Goal: Navigation & Orientation: Find specific page/section

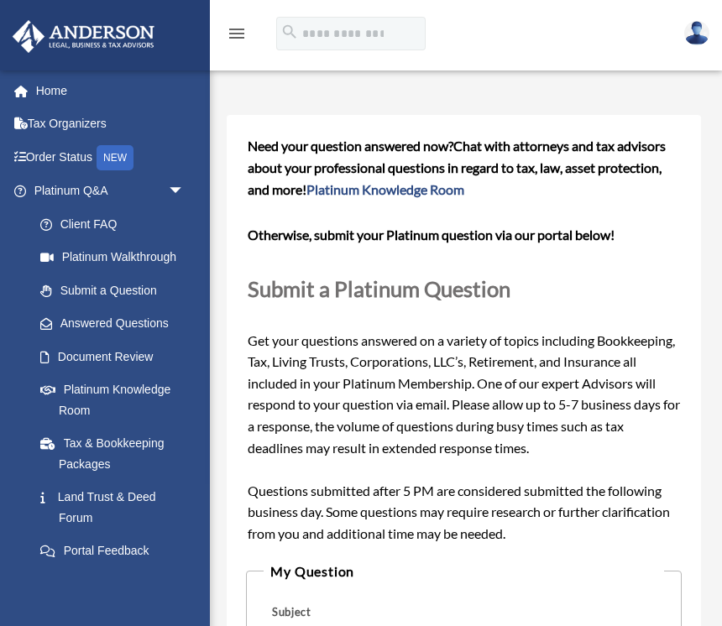
click at [123, 316] on link "Answered Questions" at bounding box center [117, 324] width 186 height 34
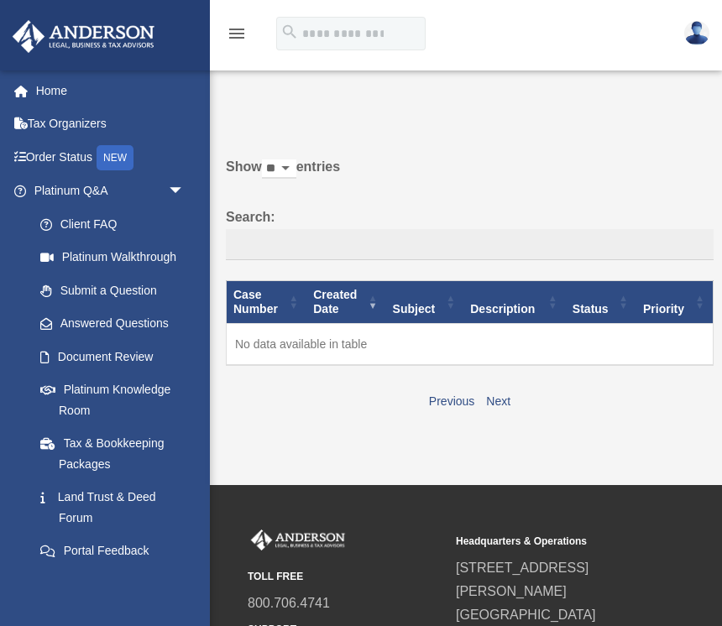
click at [179, 191] on span "arrow_drop_down" at bounding box center [185, 192] width 34 height 34
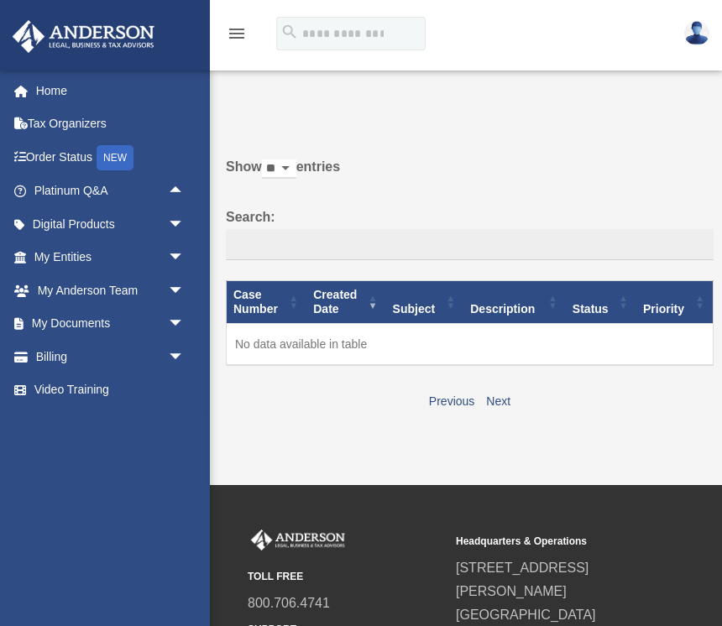
click at [187, 252] on span "arrow_drop_down" at bounding box center [185, 258] width 34 height 34
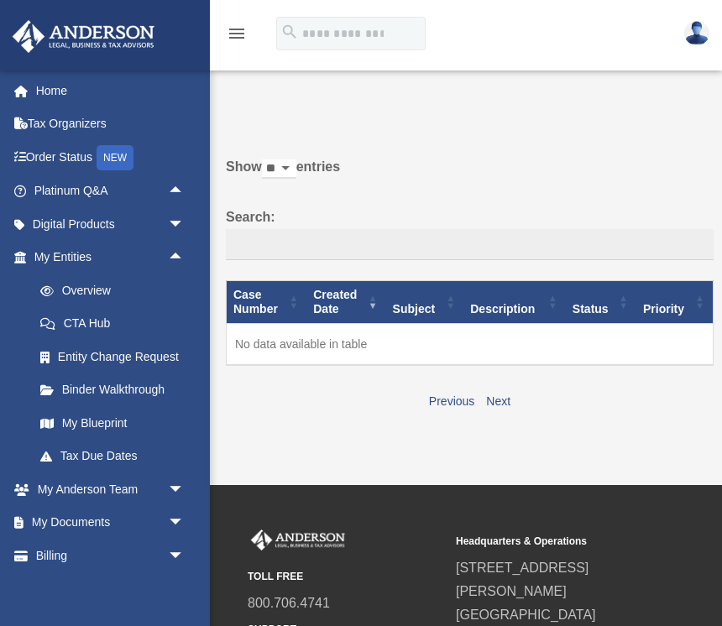
click at [179, 510] on span "arrow_drop_down" at bounding box center [185, 523] width 34 height 34
click at [180, 515] on span "arrow_drop_up" at bounding box center [185, 523] width 34 height 34
click at [176, 546] on span "arrow_drop_down" at bounding box center [185, 556] width 34 height 34
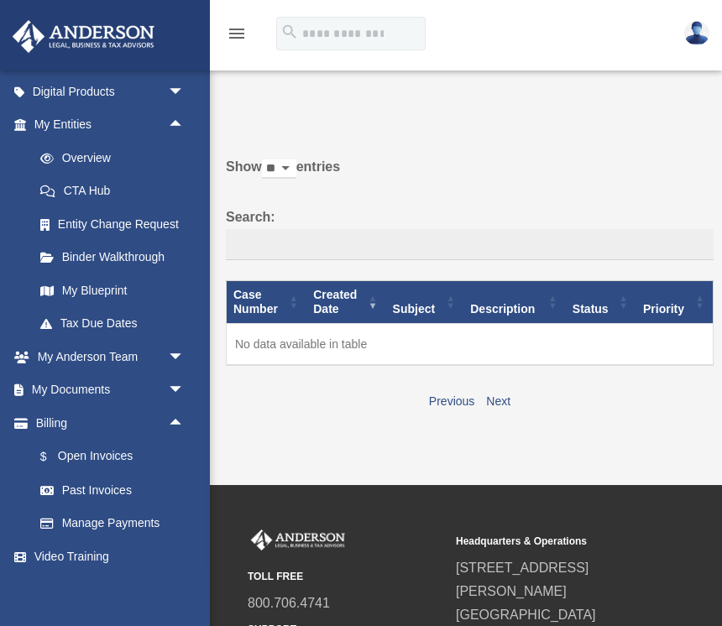
scroll to position [132, 0]
click at [180, 583] on div "silvia_cast12@att.net Sign Out silvia_cast12@att.net Home Tax Organizers Order …" at bounding box center [105, 383] width 210 height 626
click at [178, 422] on span "arrow_drop_up" at bounding box center [185, 424] width 34 height 34
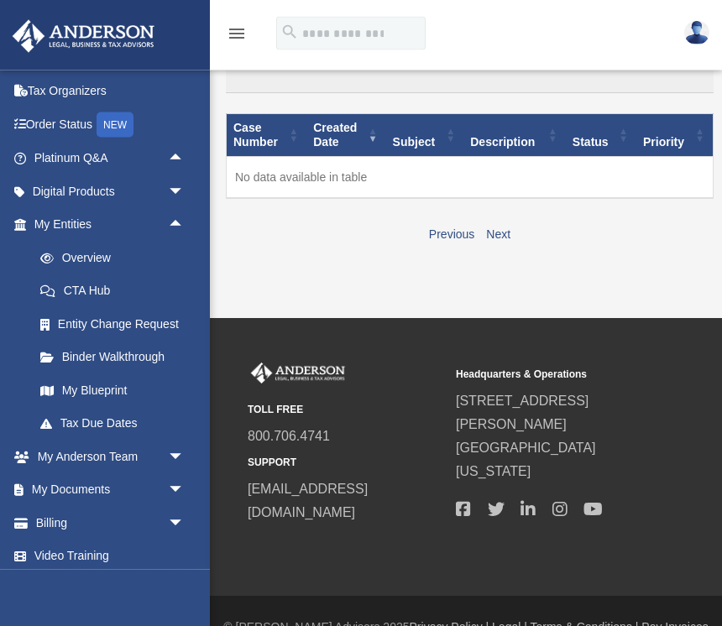
scroll to position [177, 0]
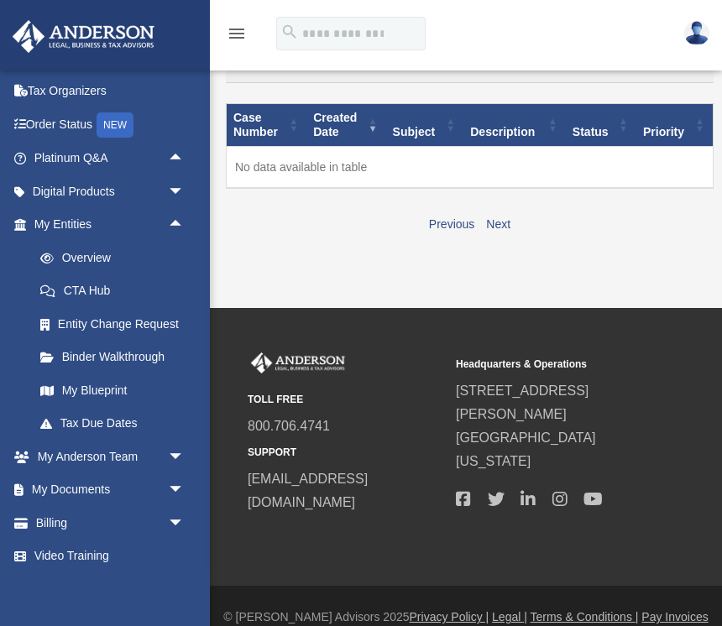
click at [180, 447] on span "arrow_drop_down" at bounding box center [185, 457] width 34 height 34
click at [154, 487] on link "My Anderson Team" at bounding box center [117, 490] width 186 height 34
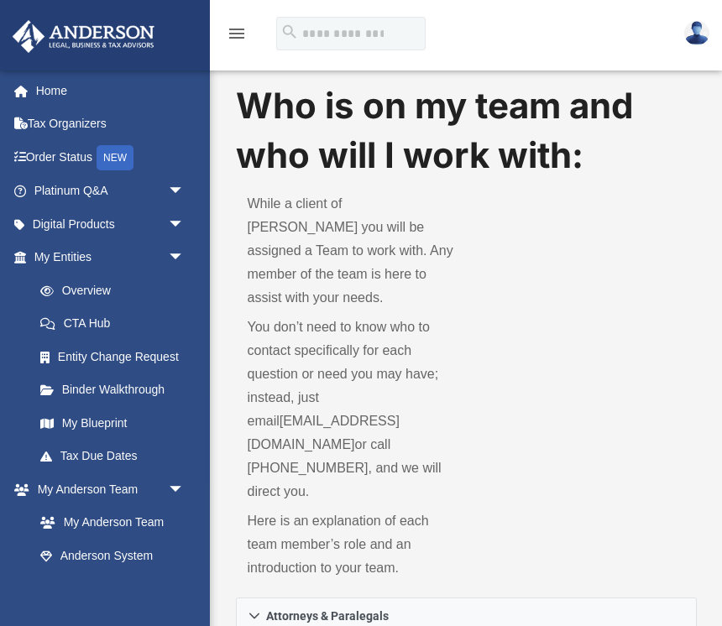
click at [143, 550] on link "Anderson System" at bounding box center [113, 556] width 178 height 34
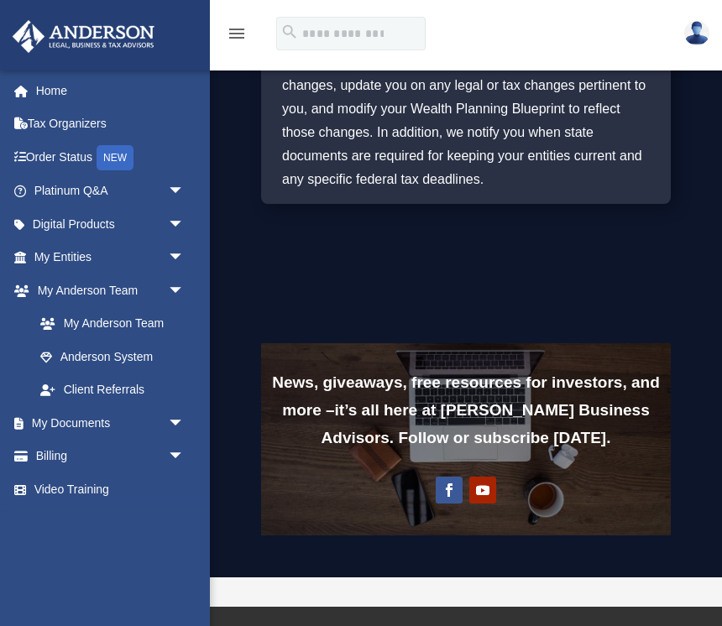
scroll to position [2168, 0]
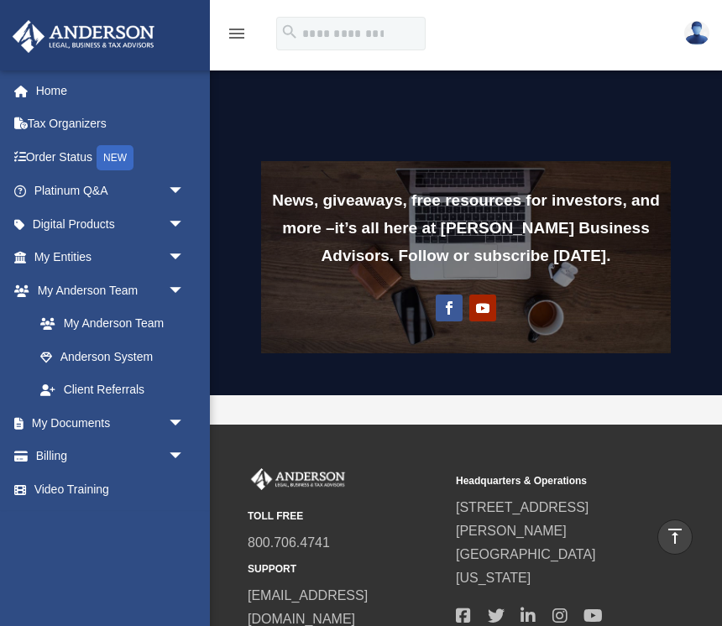
click at [598, 425] on div "TOLL FREE 800.706.4741 SUPPORT info@andersonadvisors.com Headquarters & Operati…" at bounding box center [361, 564] width 722 height 278
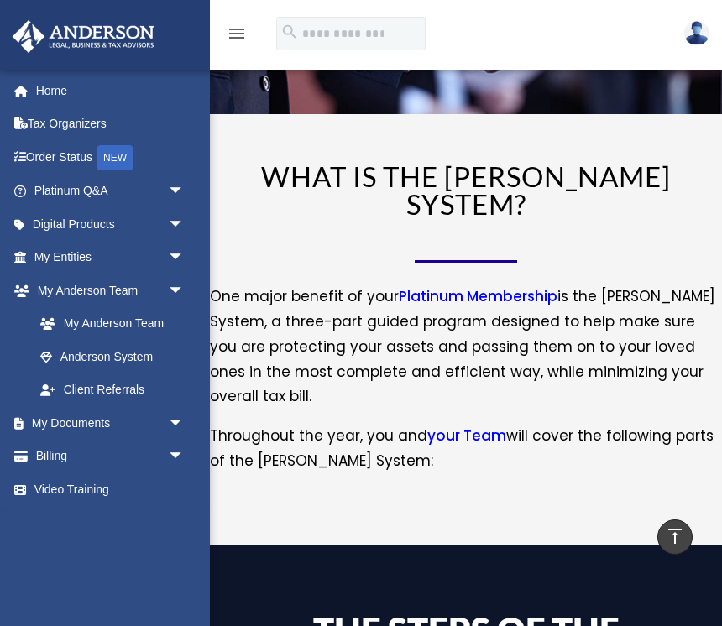
scroll to position [0, 0]
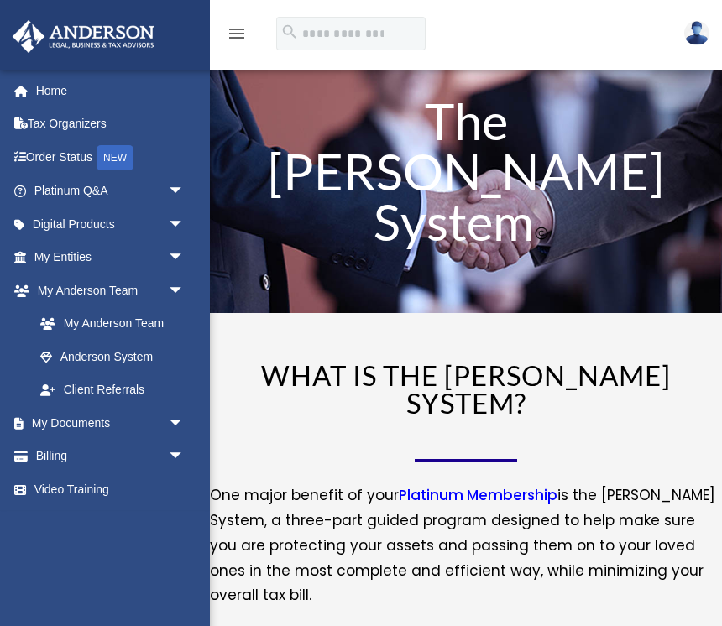
click at [179, 292] on span "arrow_drop_down" at bounding box center [185, 291] width 34 height 34
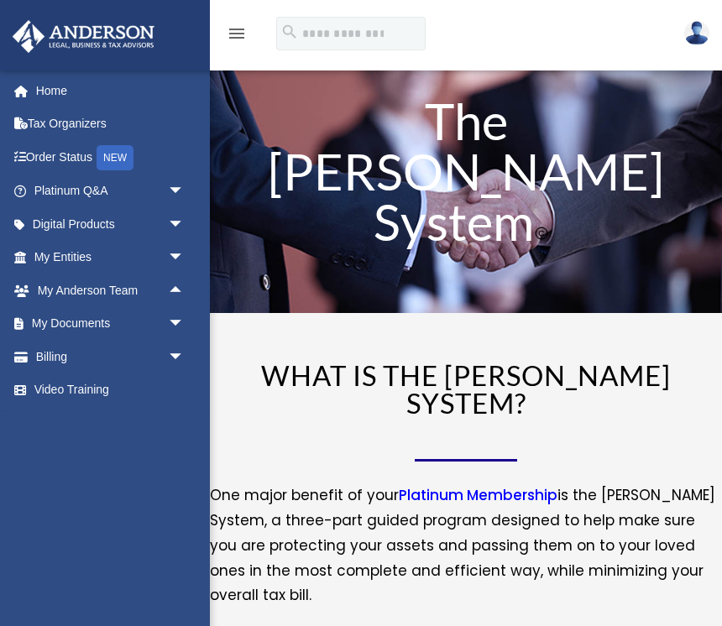
click at [184, 358] on span "arrow_drop_down" at bounding box center [185, 357] width 34 height 34
click at [180, 355] on span "arrow_drop_up" at bounding box center [185, 357] width 34 height 34
click at [90, 391] on link "Video Training" at bounding box center [111, 391] width 198 height 34
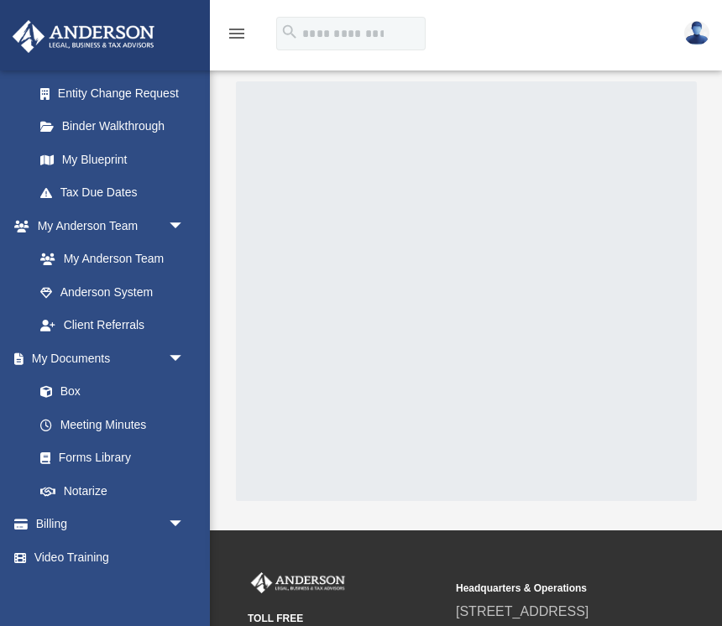
scroll to position [262, 0]
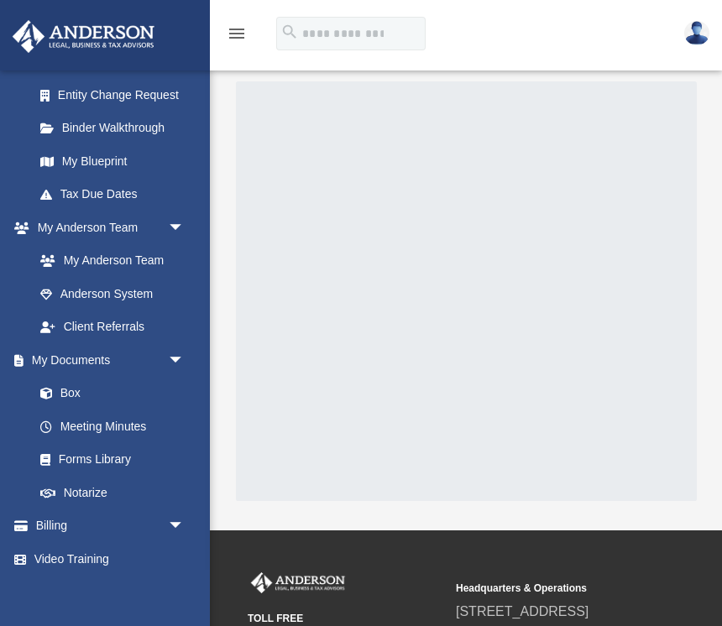
click at [176, 515] on span "arrow_drop_down" at bounding box center [185, 527] width 34 height 34
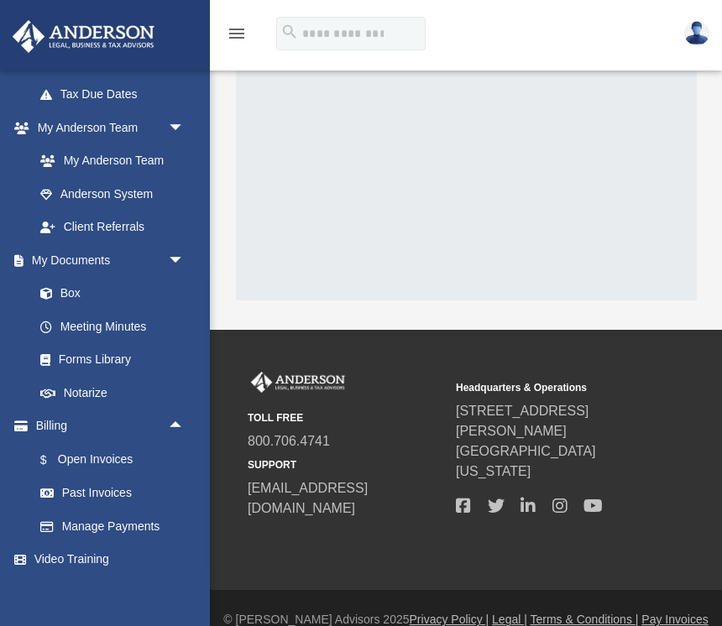
scroll to position [361, 0]
click at [99, 551] on link "Video Training" at bounding box center [107, 561] width 190 height 34
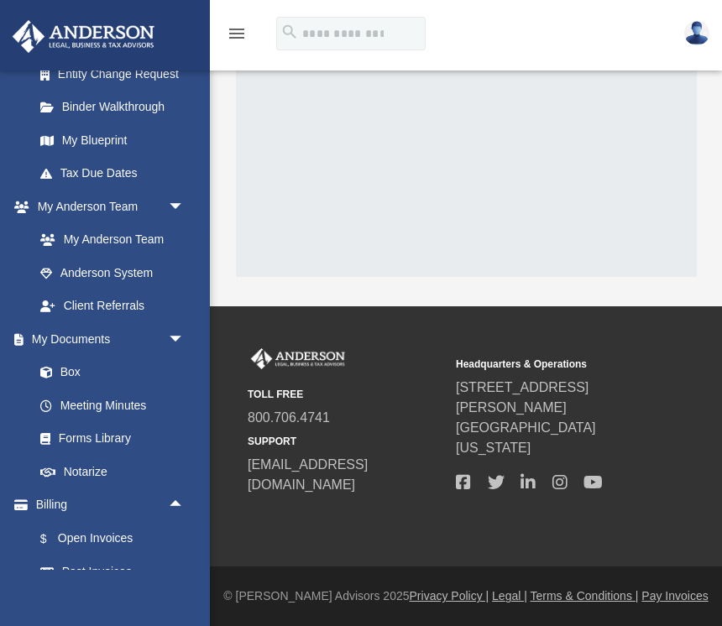
scroll to position [286, 0]
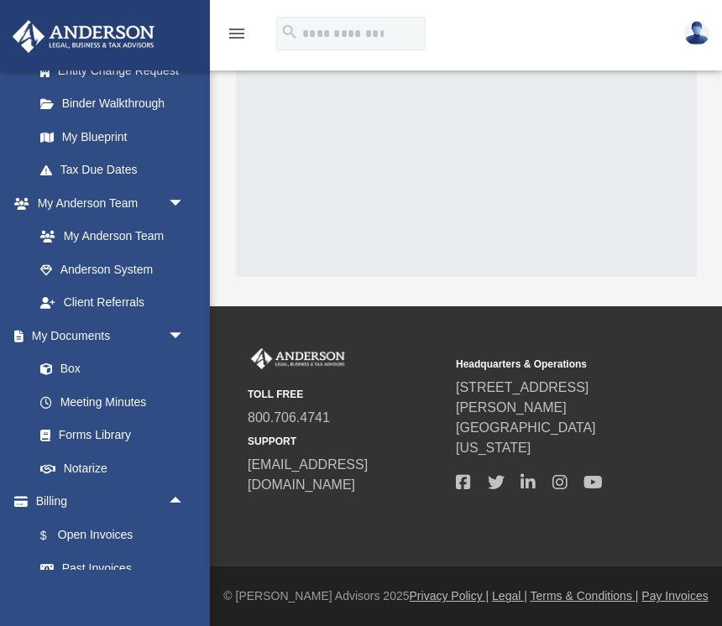
click at [97, 455] on link "Notarize" at bounding box center [113, 469] width 178 height 34
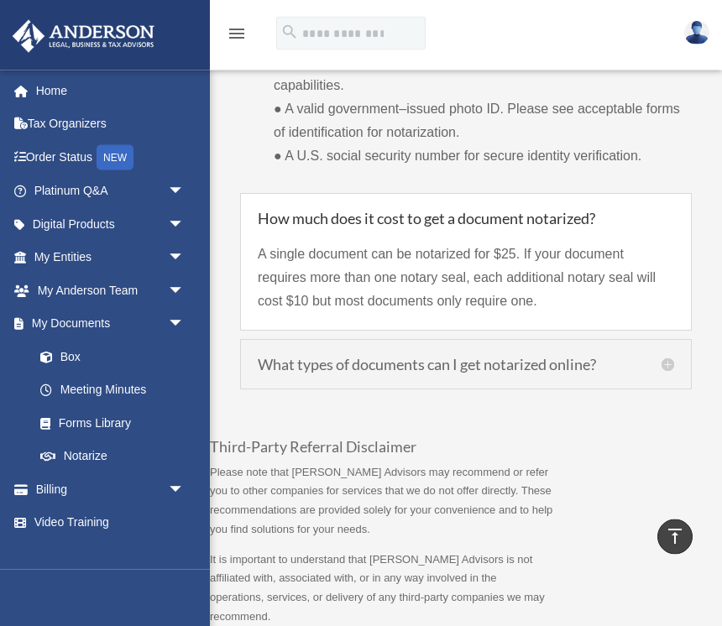
scroll to position [2102, 0]
click at [127, 421] on link "Forms Library" at bounding box center [117, 423] width 186 height 34
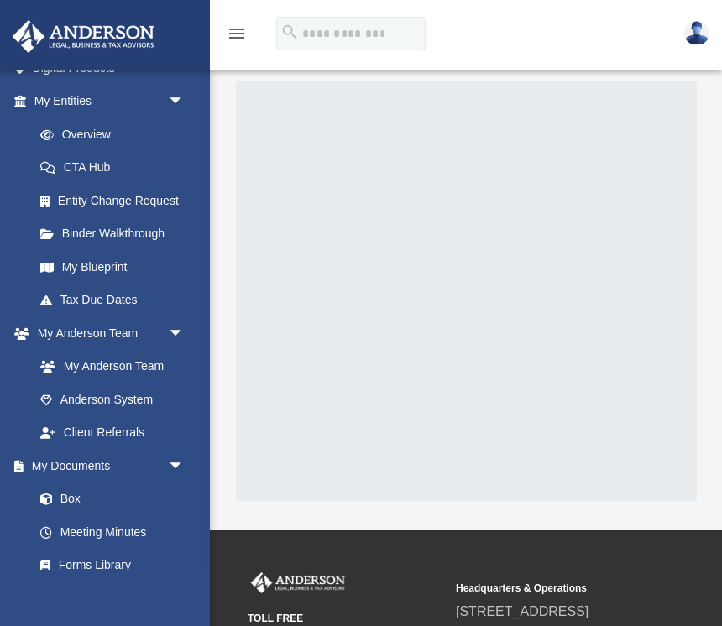
scroll to position [125, 0]
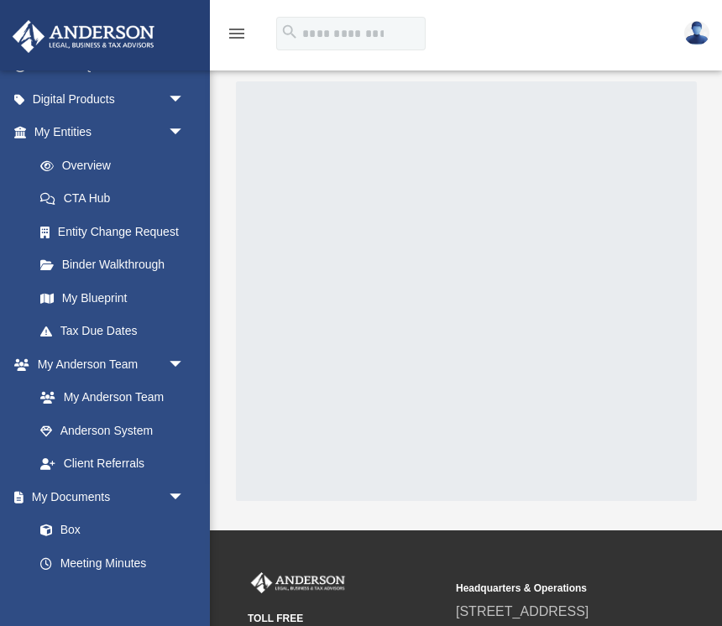
click at [117, 287] on link "My Blueprint" at bounding box center [113, 298] width 178 height 34
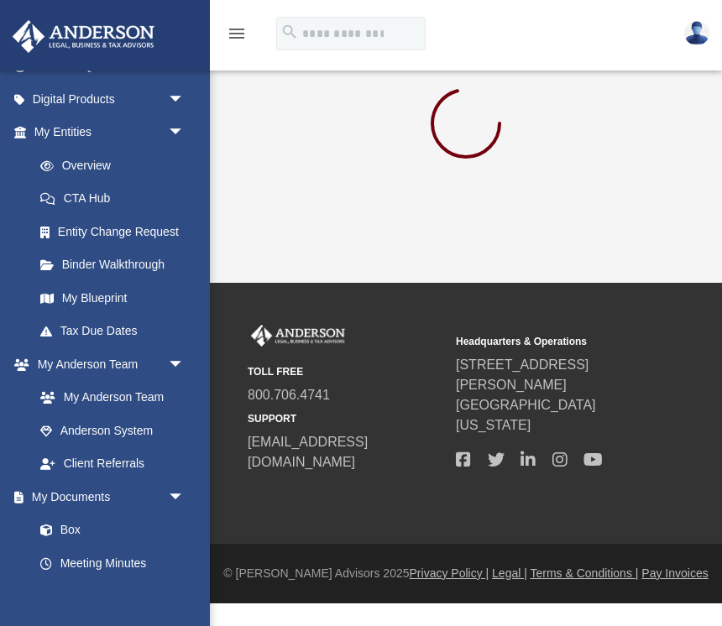
click at [178, 134] on span "arrow_drop_down" at bounding box center [185, 133] width 34 height 34
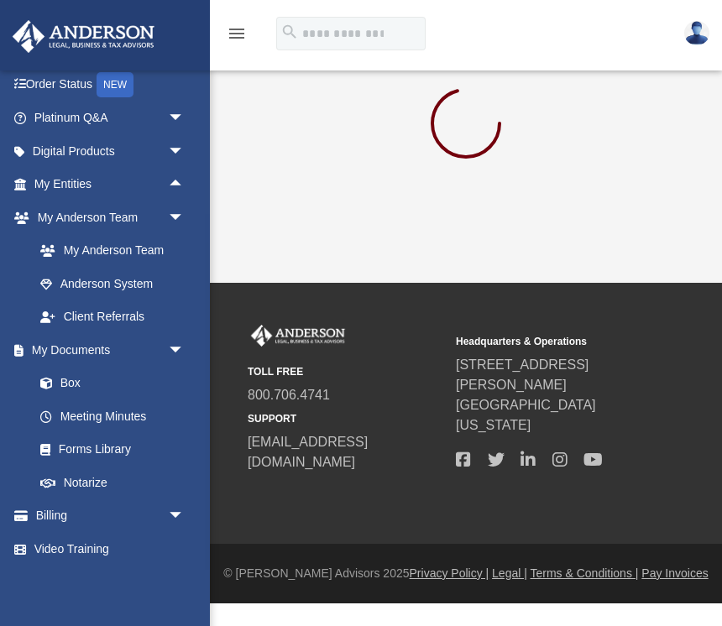
scroll to position [65, 0]
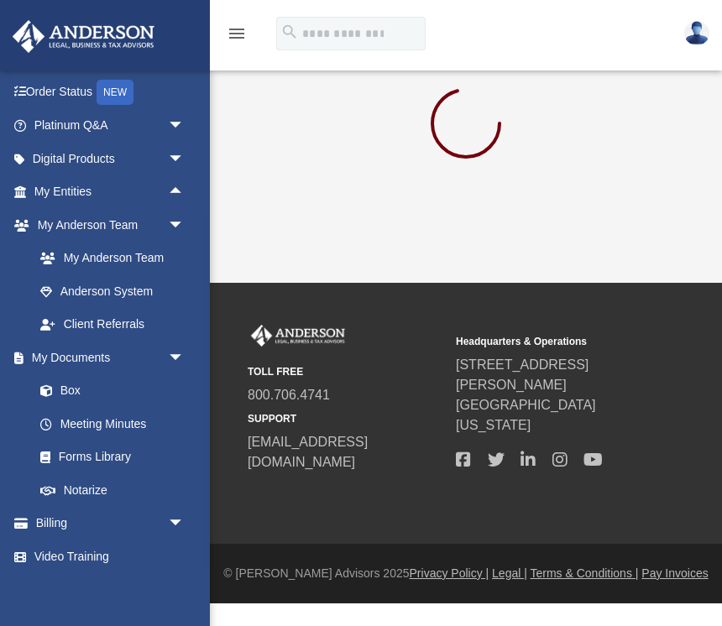
click at [178, 218] on span "arrow_drop_down" at bounding box center [185, 225] width 34 height 34
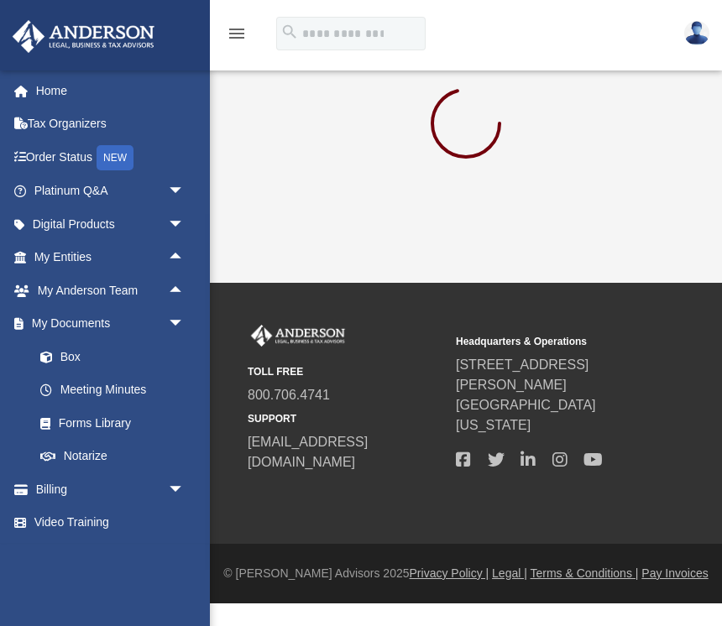
scroll to position [0, 0]
click at [179, 322] on span "arrow_drop_down" at bounding box center [185, 324] width 34 height 34
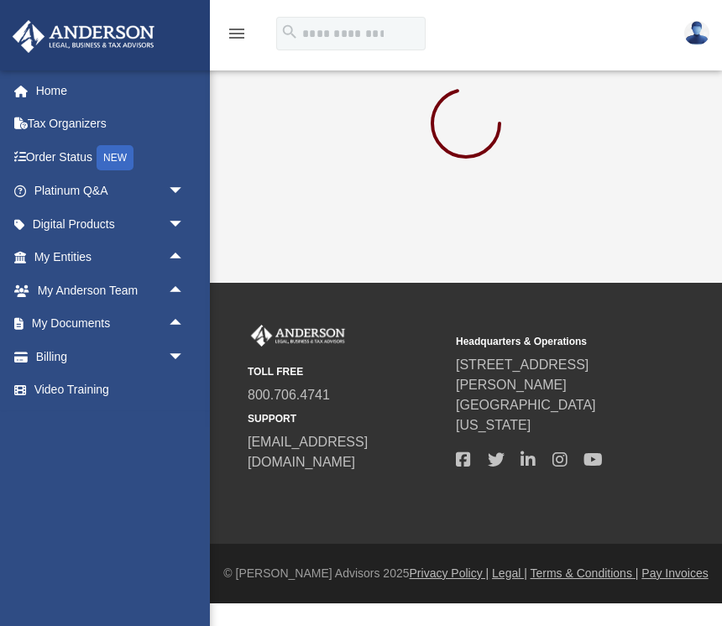
click at [180, 285] on span "arrow_drop_up" at bounding box center [185, 291] width 34 height 34
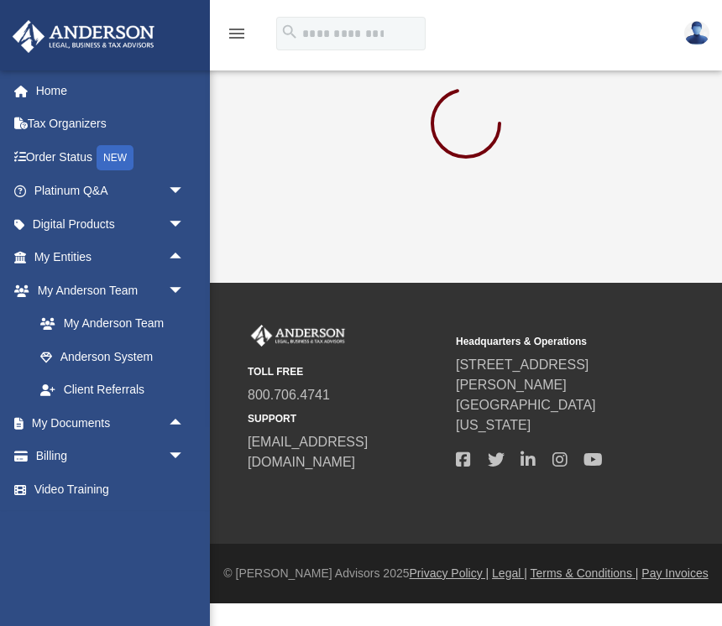
click at [181, 289] on span "arrow_drop_down" at bounding box center [185, 291] width 34 height 34
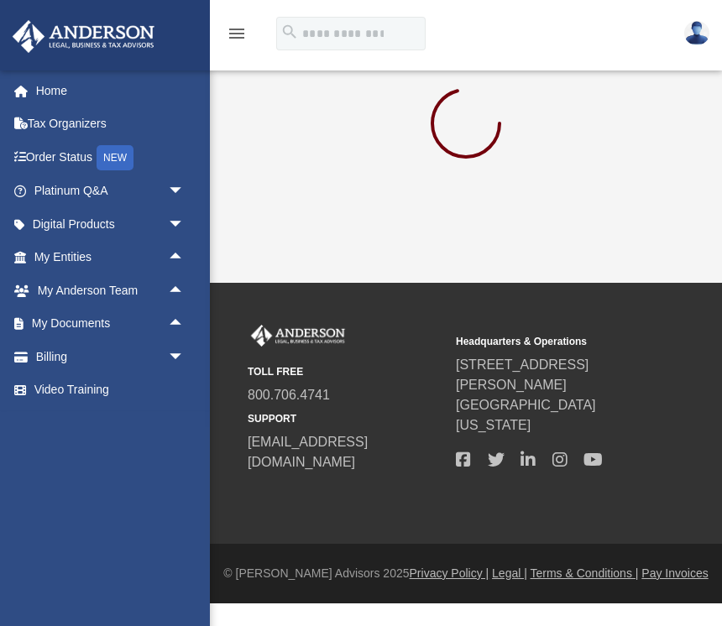
click at [62, 148] on link "Order Status NEW" at bounding box center [111, 157] width 198 height 34
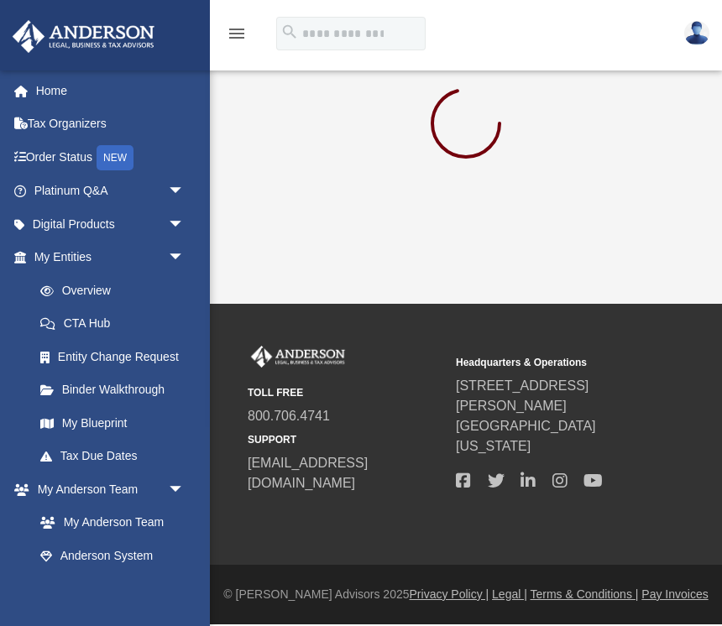
click at [696, 36] on img at bounding box center [696, 33] width 25 height 24
click at [405, 118] on link "Logout" at bounding box center [424, 112] width 168 height 34
